Goal: Transaction & Acquisition: Purchase product/service

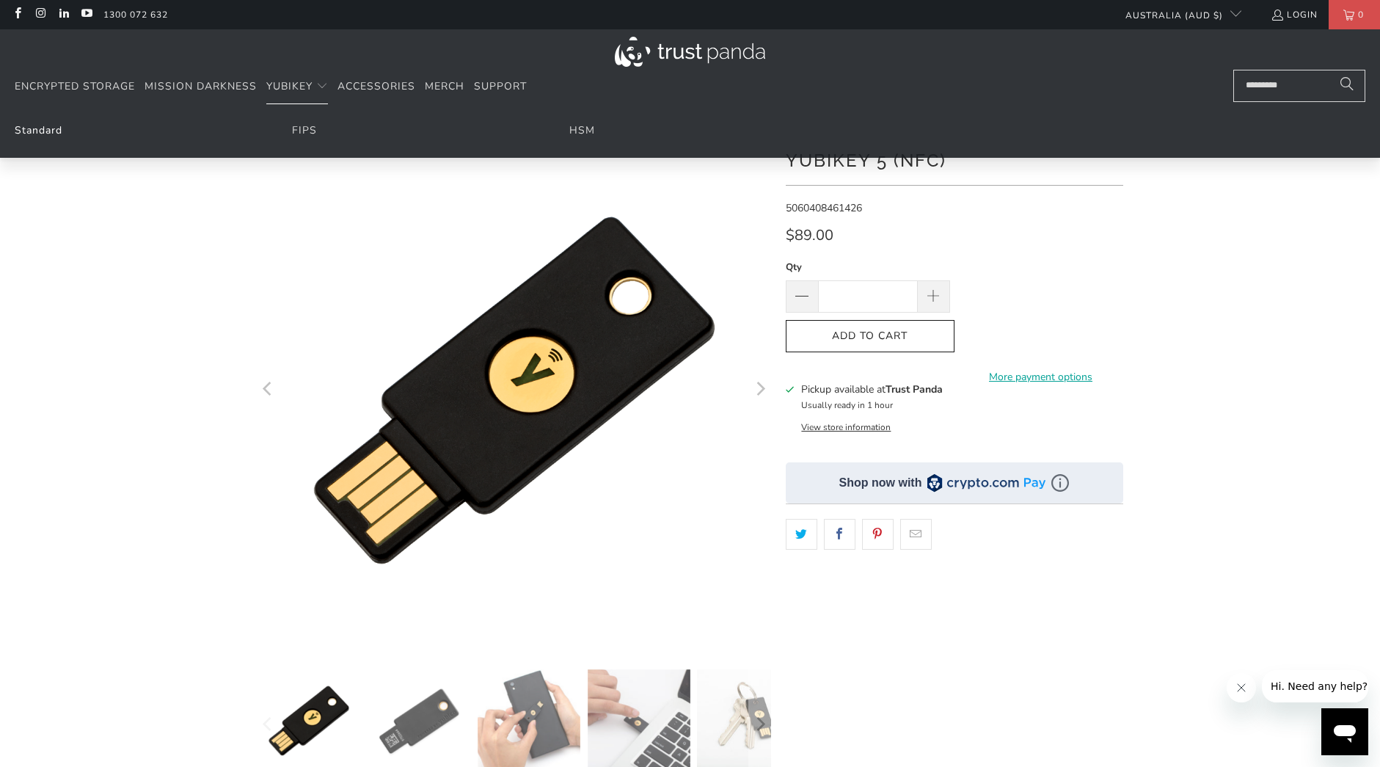
click at [60, 134] on link "Standard" at bounding box center [39, 130] width 48 height 14
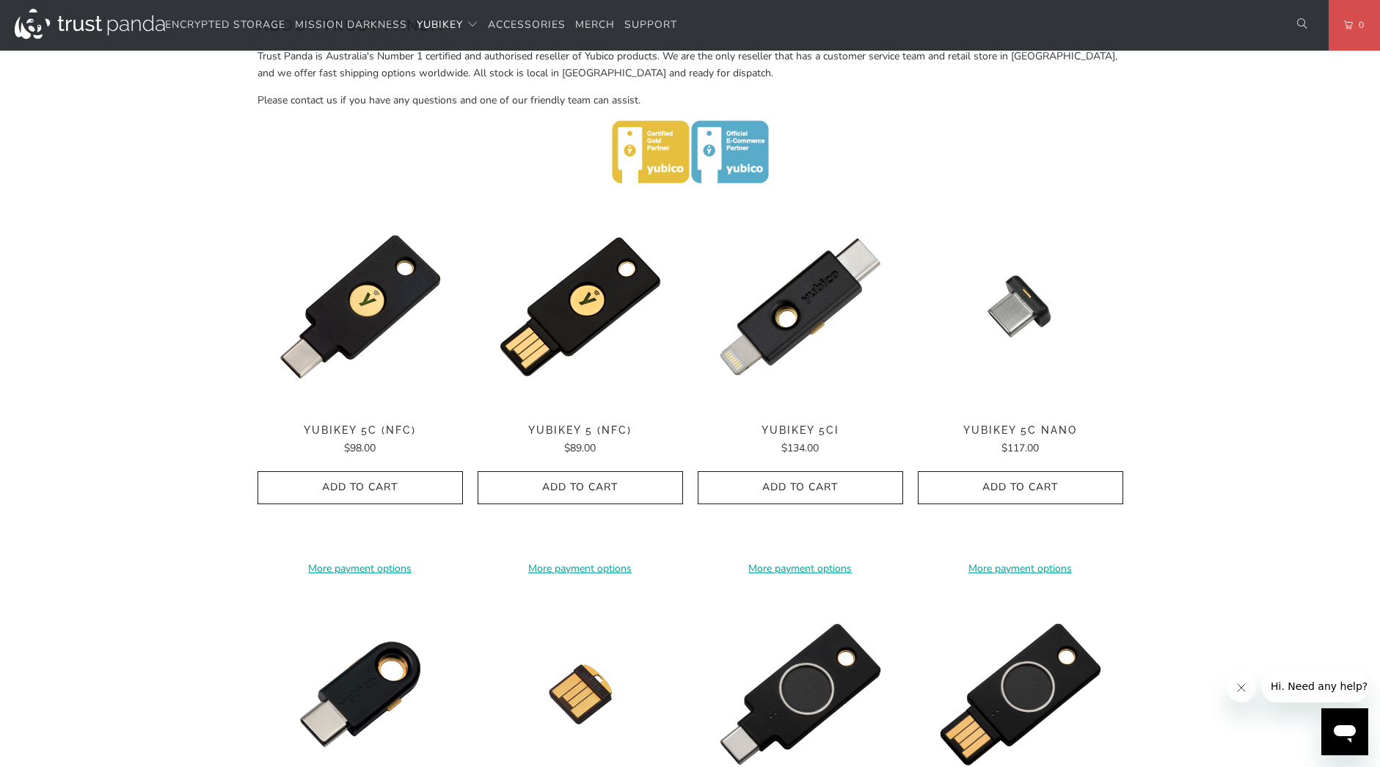
scroll to position [618, 0]
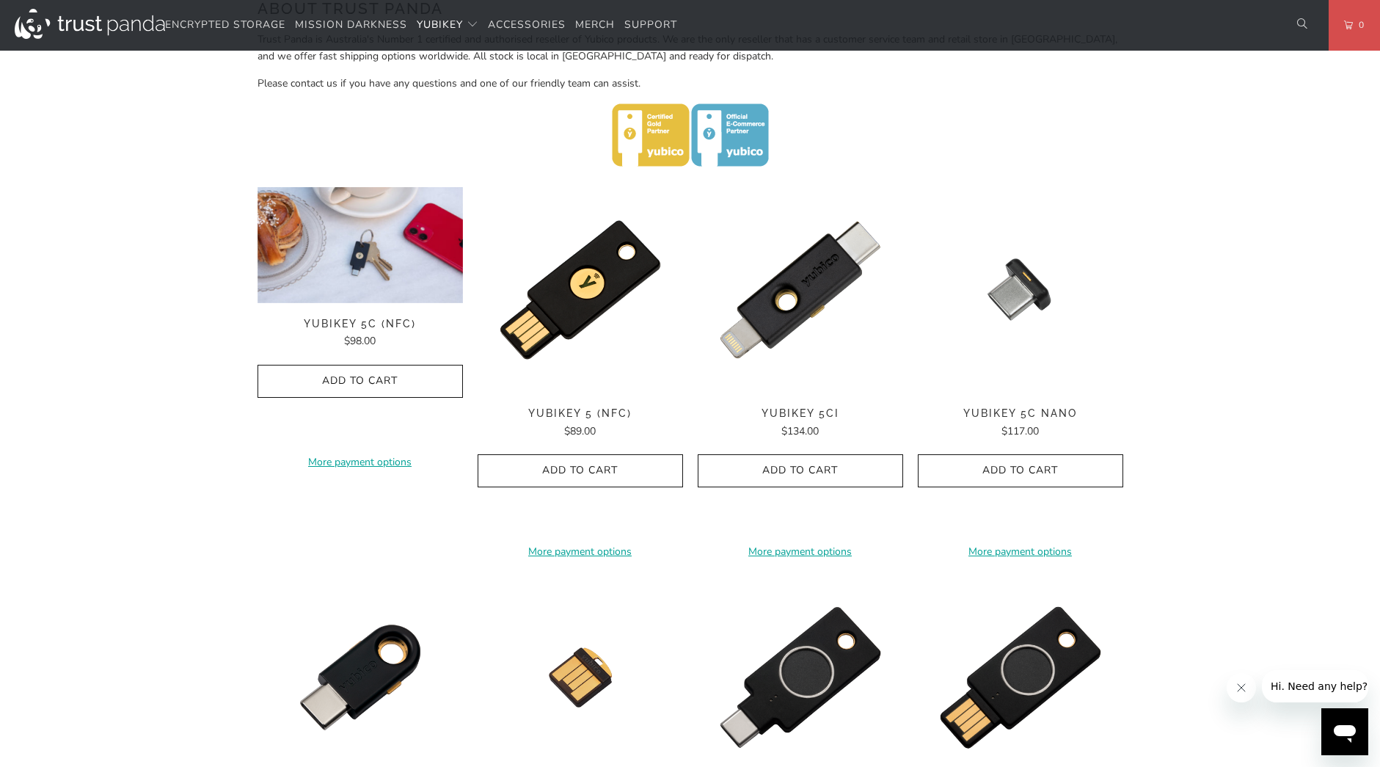
click at [369, 275] on img at bounding box center [360, 245] width 205 height 116
